Goal: Use online tool/utility: Utilize a website feature to perform a specific function

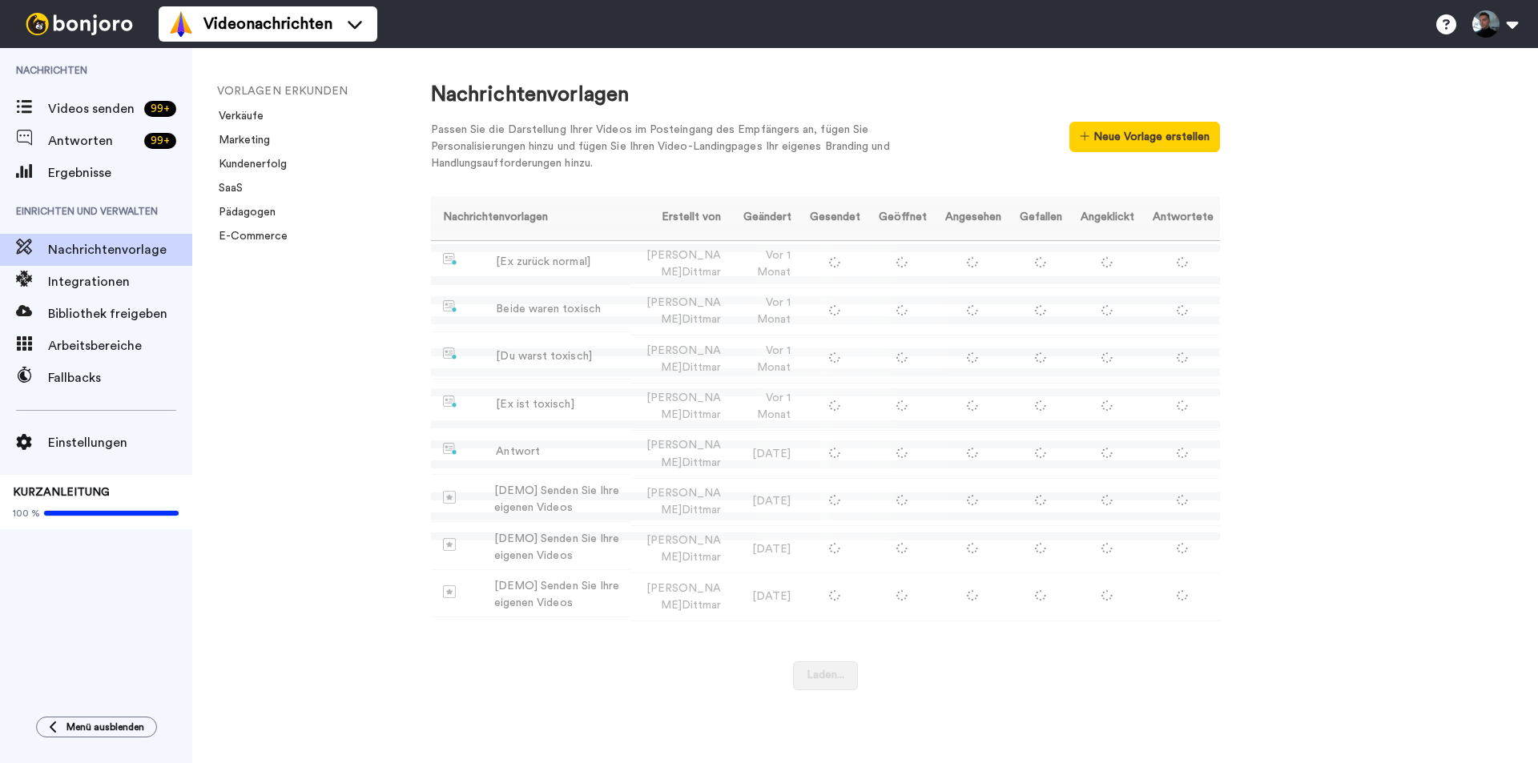
click at [112, 107] on font "Videos senden" at bounding box center [91, 109] width 87 height 13
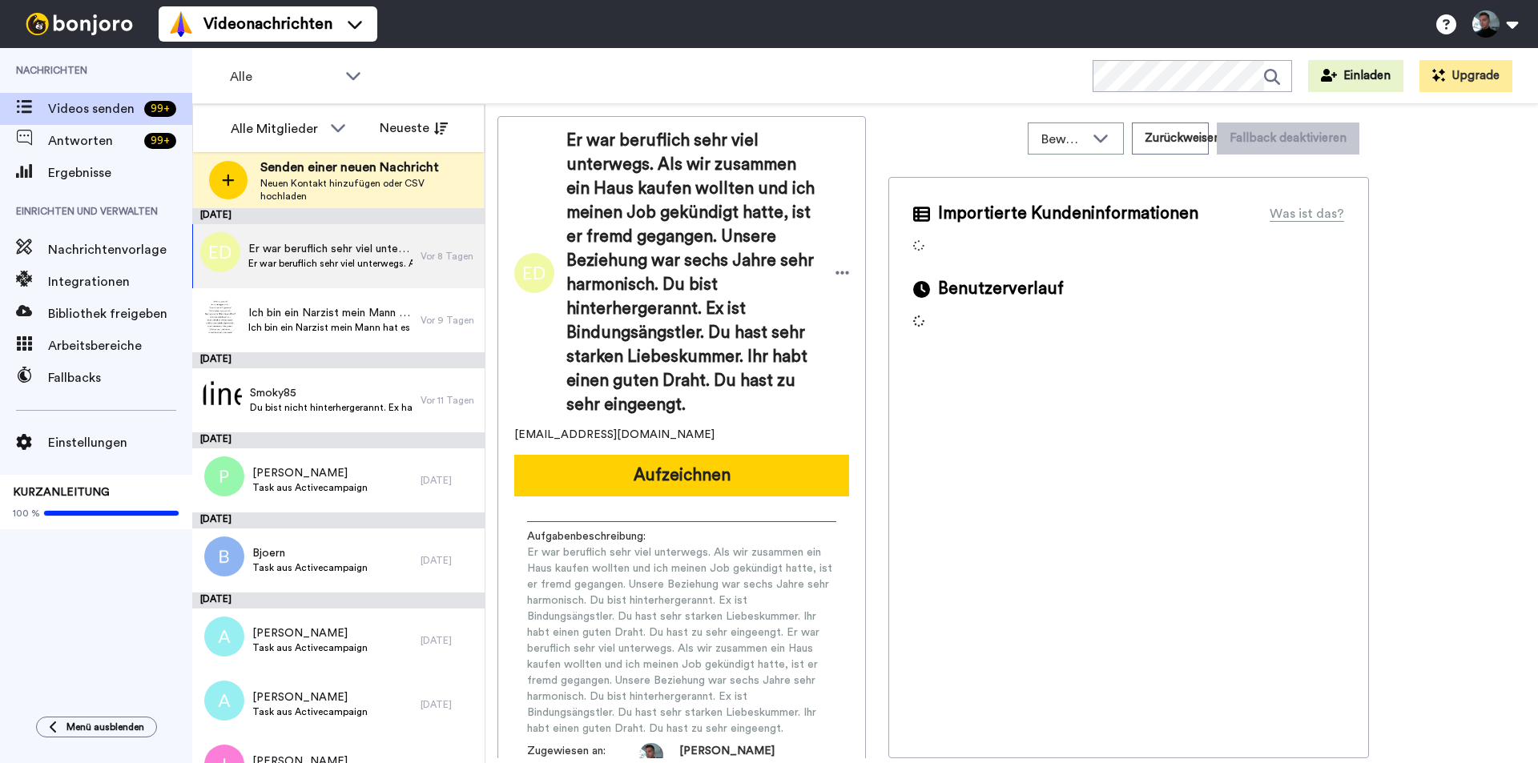
click at [221, 184] on div at bounding box center [228, 180] width 38 height 38
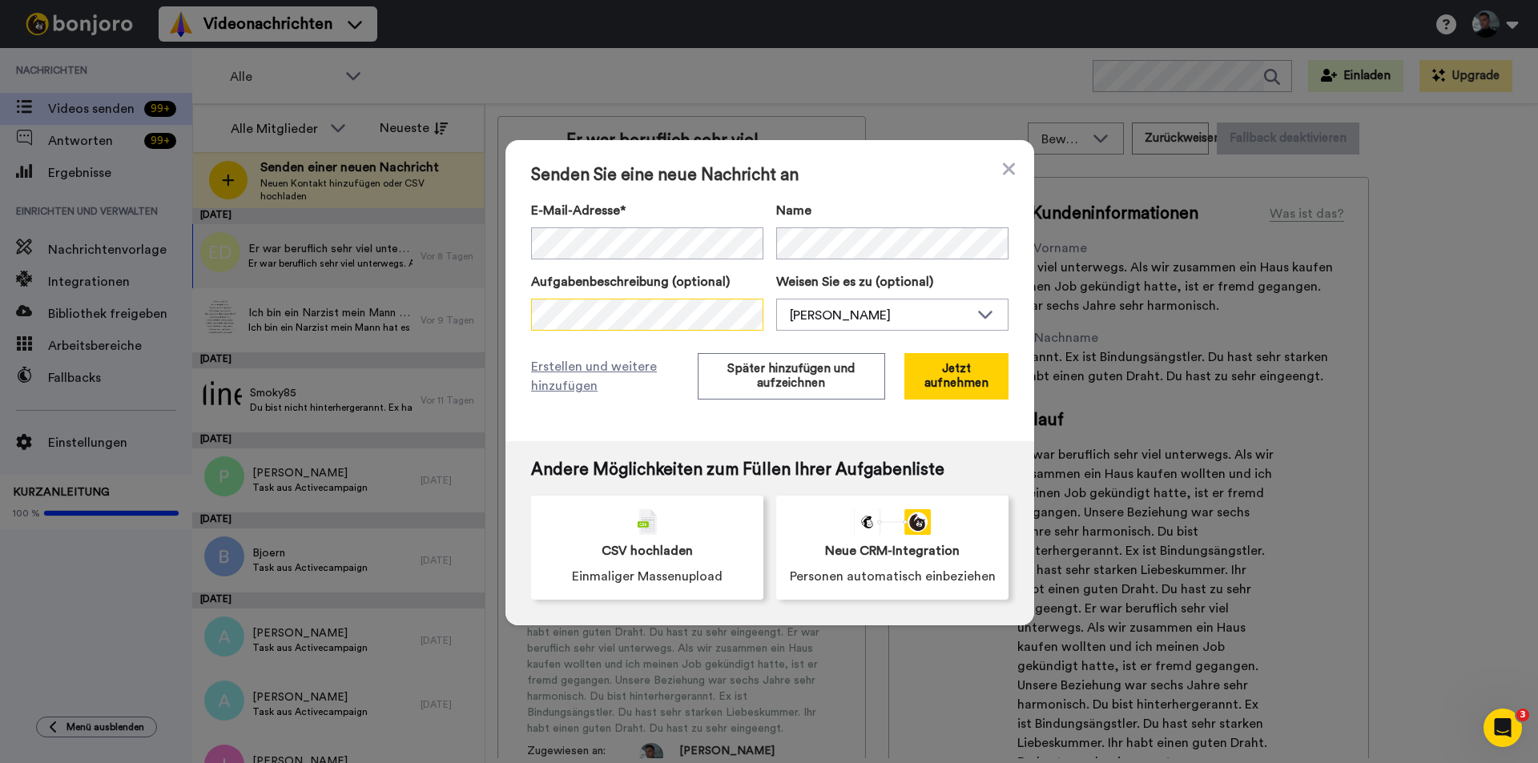
click at [510, 316] on div "Senden Sie eine neue Nachricht an E-Mail-Adresse* Kein Suchergebnis für ' [EMAI…" at bounding box center [770, 290] width 529 height 301
click at [518, 248] on div "Senden Sie eine neue Nachricht an E-Mail-Adresse* Kein Suchergebnis für ' [EMAI…" at bounding box center [770, 290] width 529 height 301
click at [777, 377] on font "Später hinzufügen und aufzeichnen" at bounding box center [790, 376] width 127 height 26
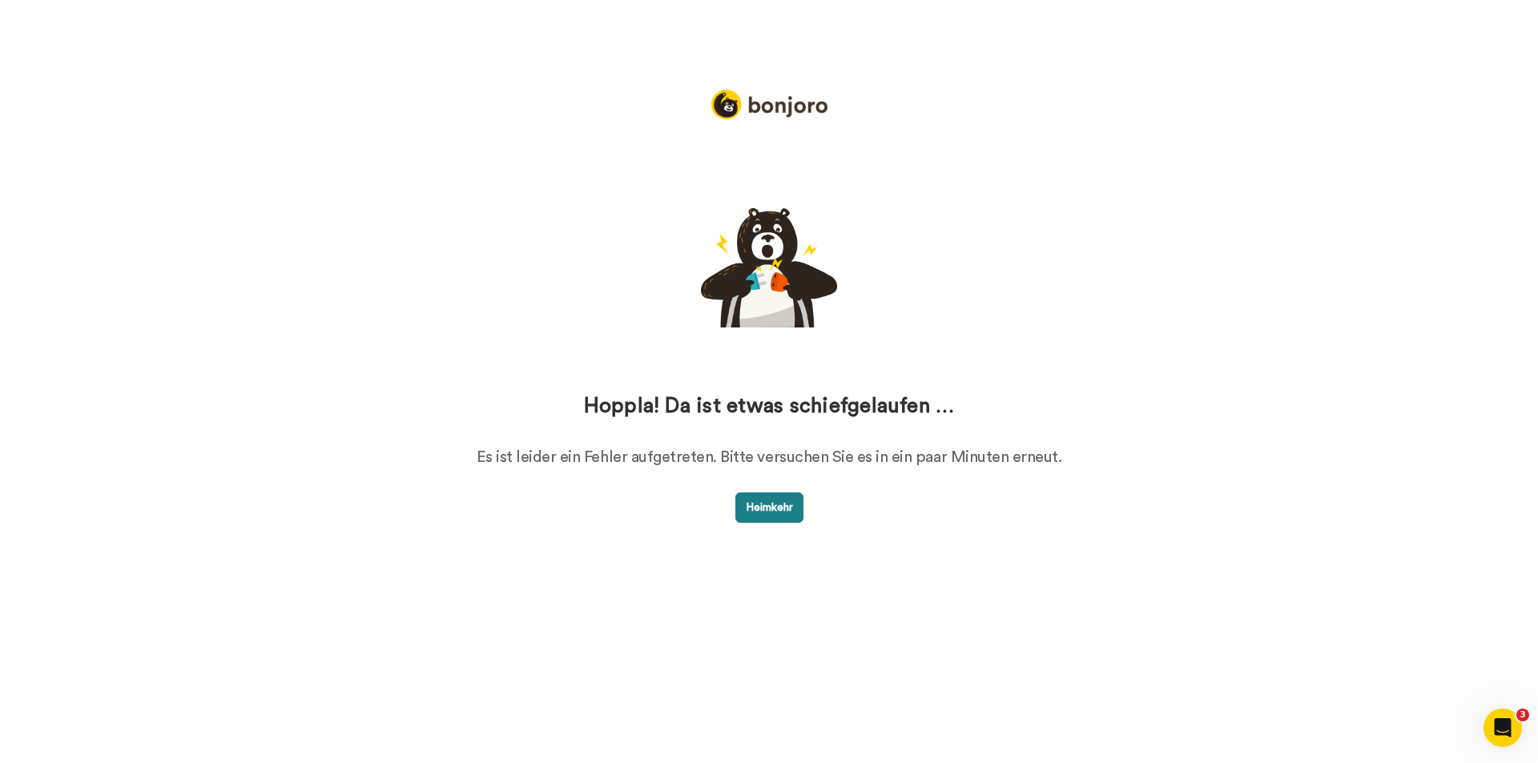
click at [752, 508] on font "Heimkehr" at bounding box center [769, 507] width 47 height 11
